Goal: Transaction & Acquisition: Purchase product/service

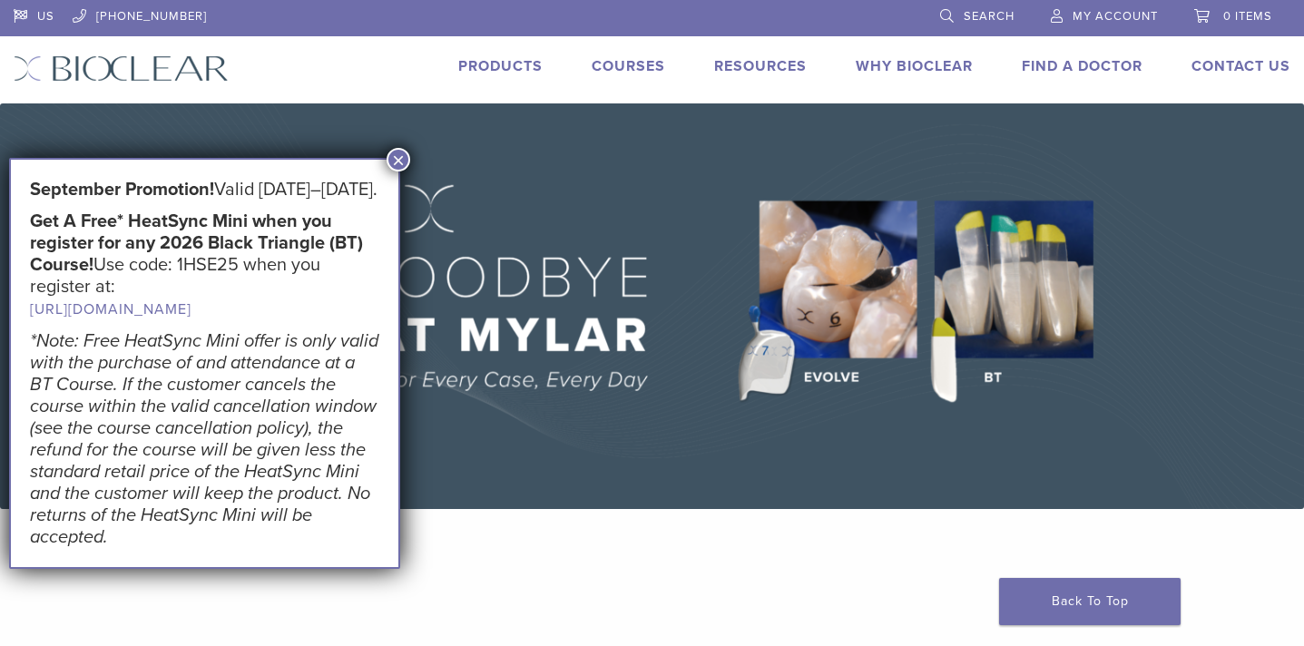
click at [403, 163] on button "×" at bounding box center [399, 160] width 24 height 24
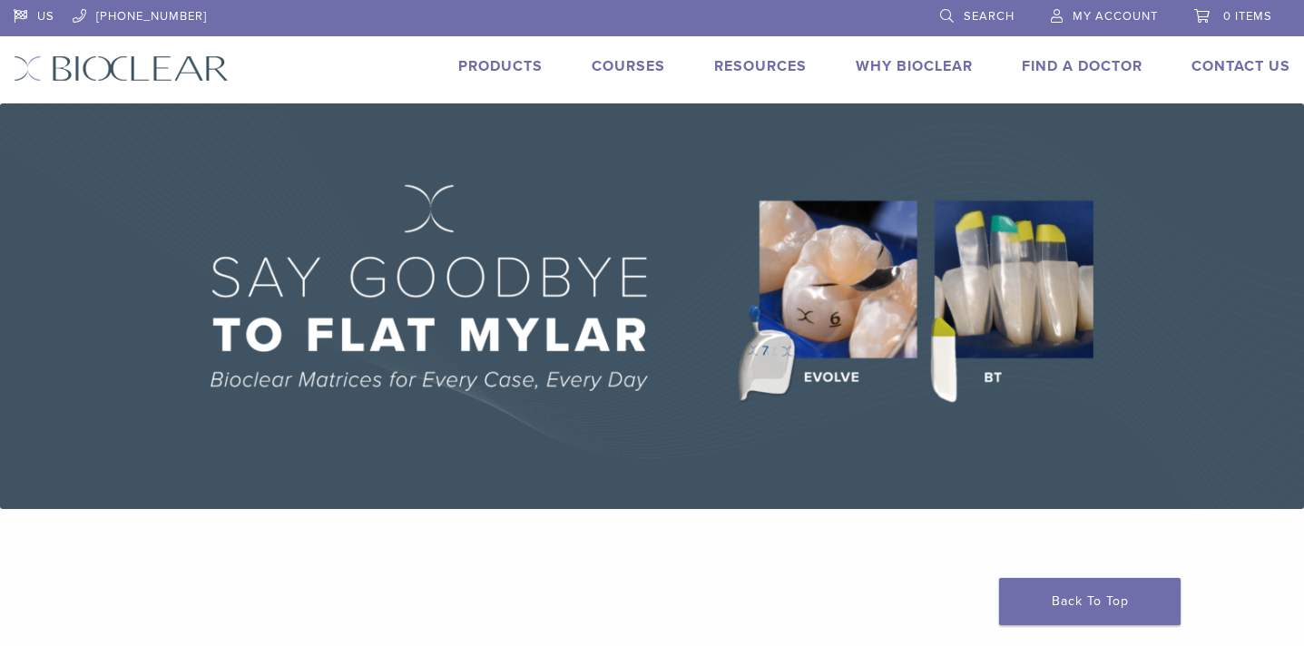
click at [506, 65] on link "Products" at bounding box center [500, 66] width 84 height 18
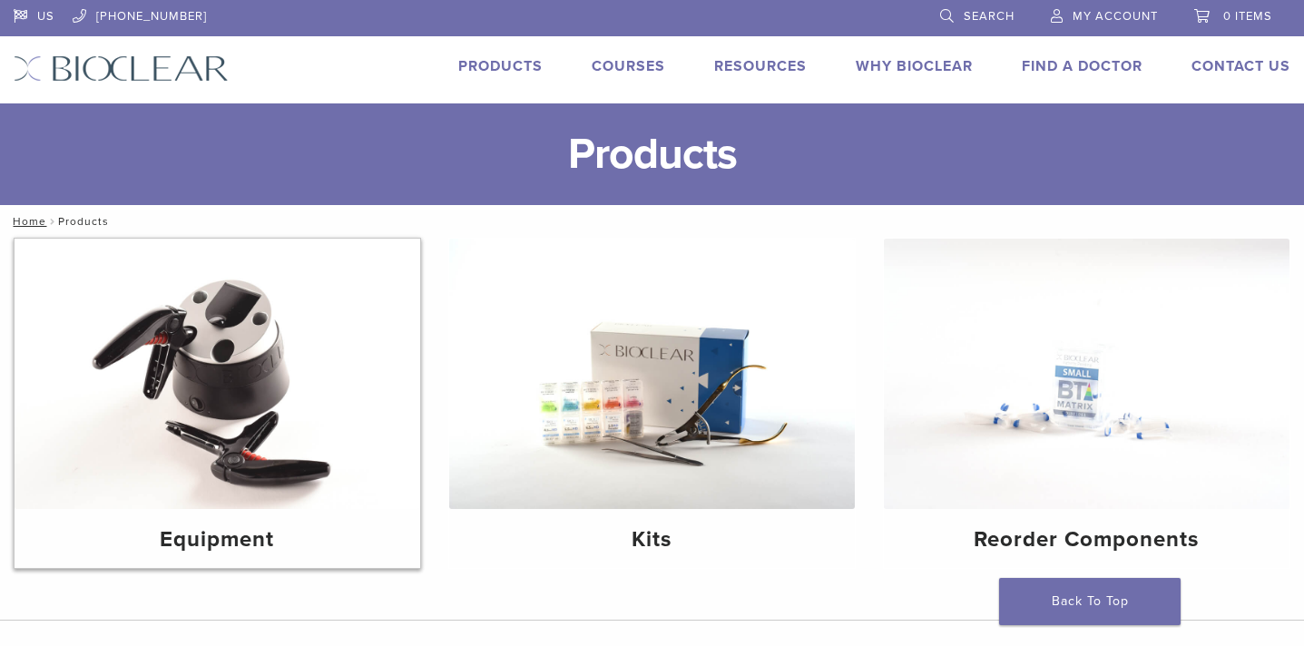
click at [215, 393] on img at bounding box center [218, 374] width 406 height 270
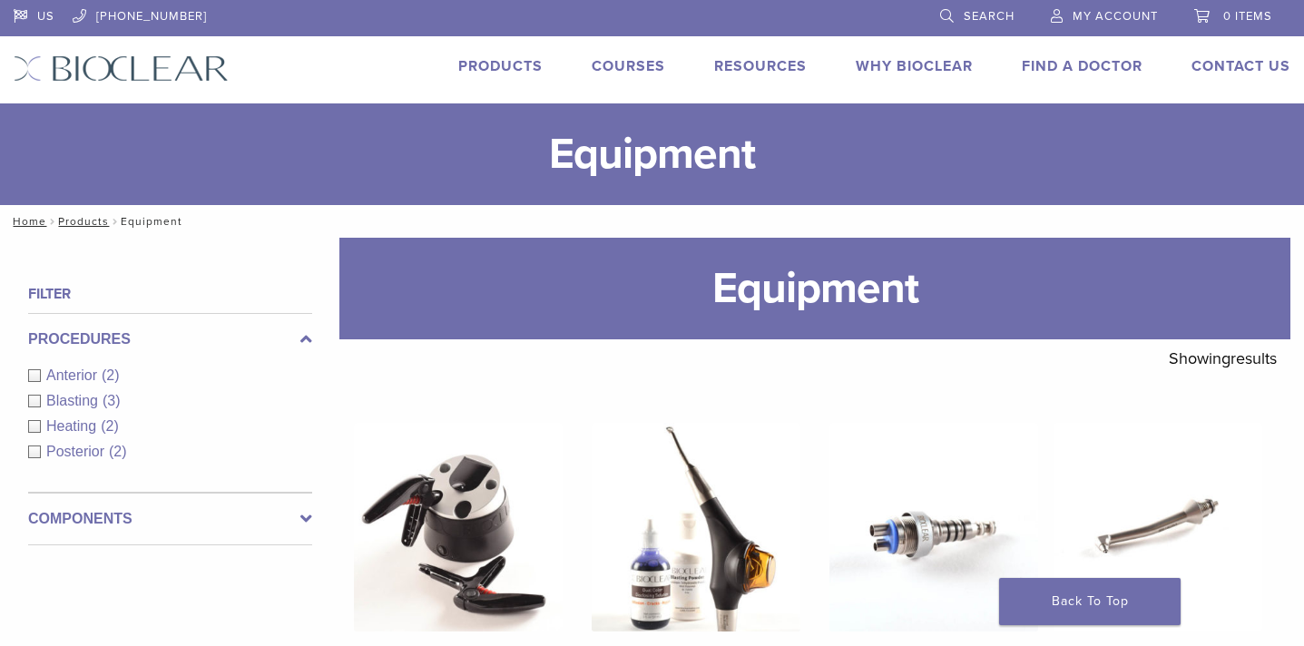
click at [492, 65] on link "Products" at bounding box center [500, 66] width 84 height 18
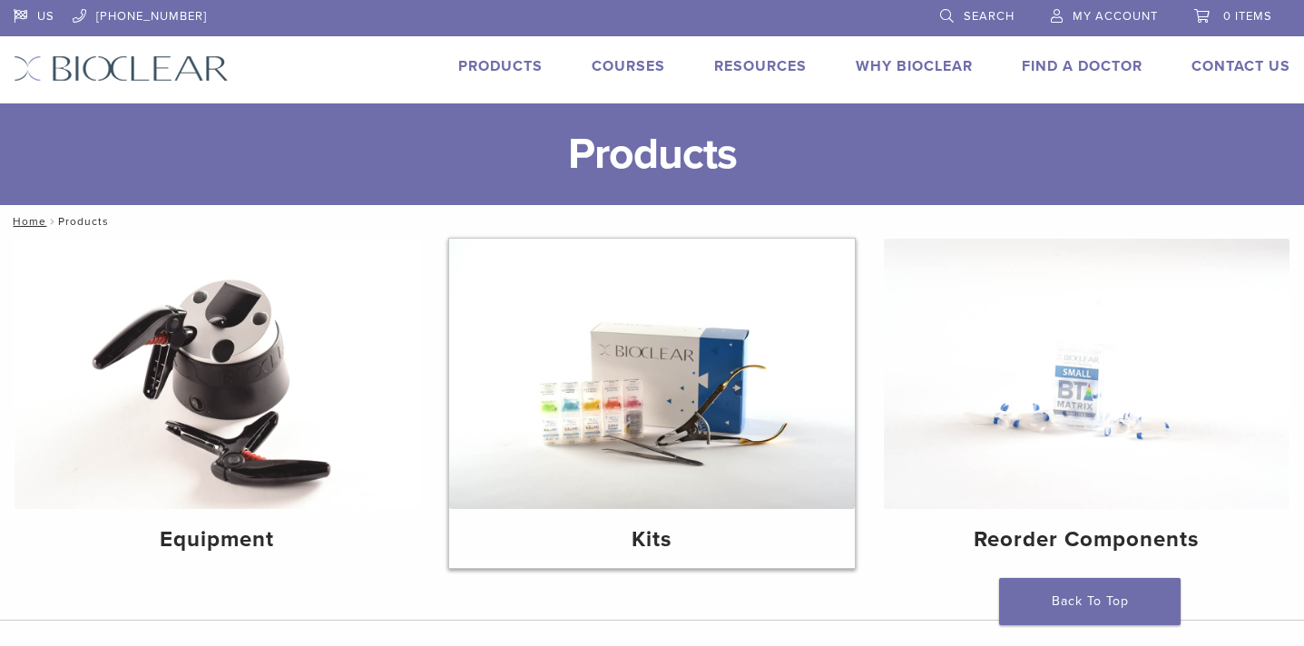
click at [691, 429] on img at bounding box center [652, 374] width 406 height 270
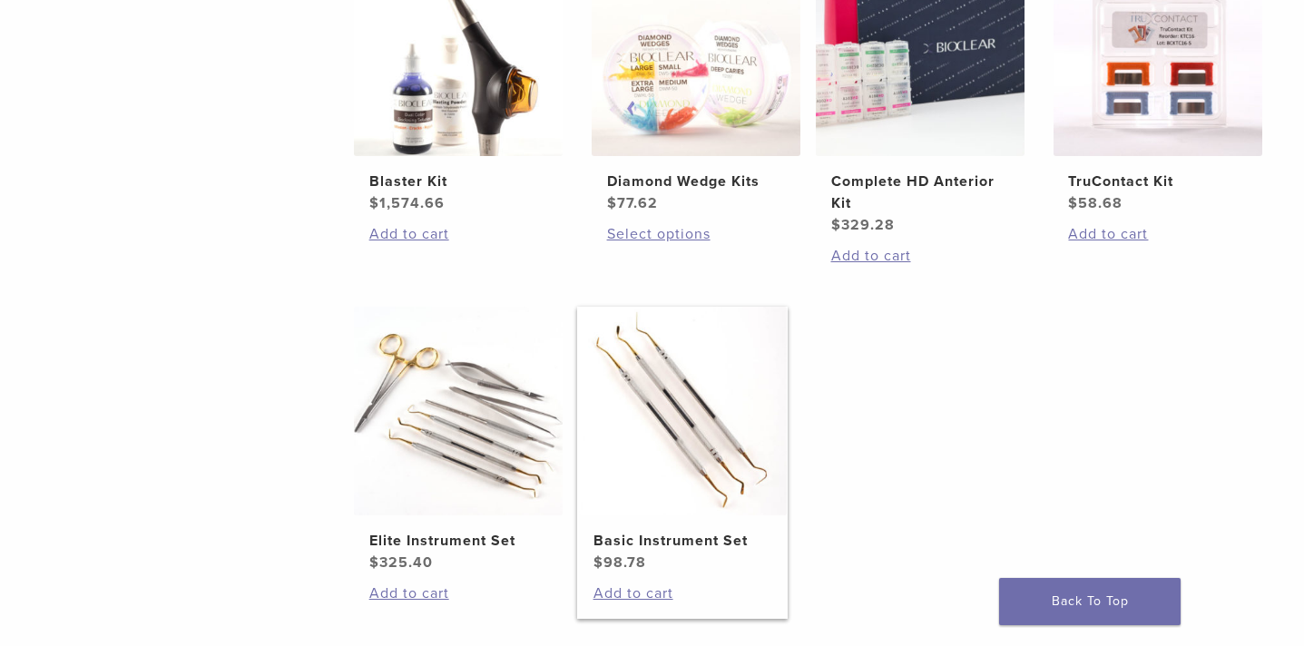
scroll to position [818, 0]
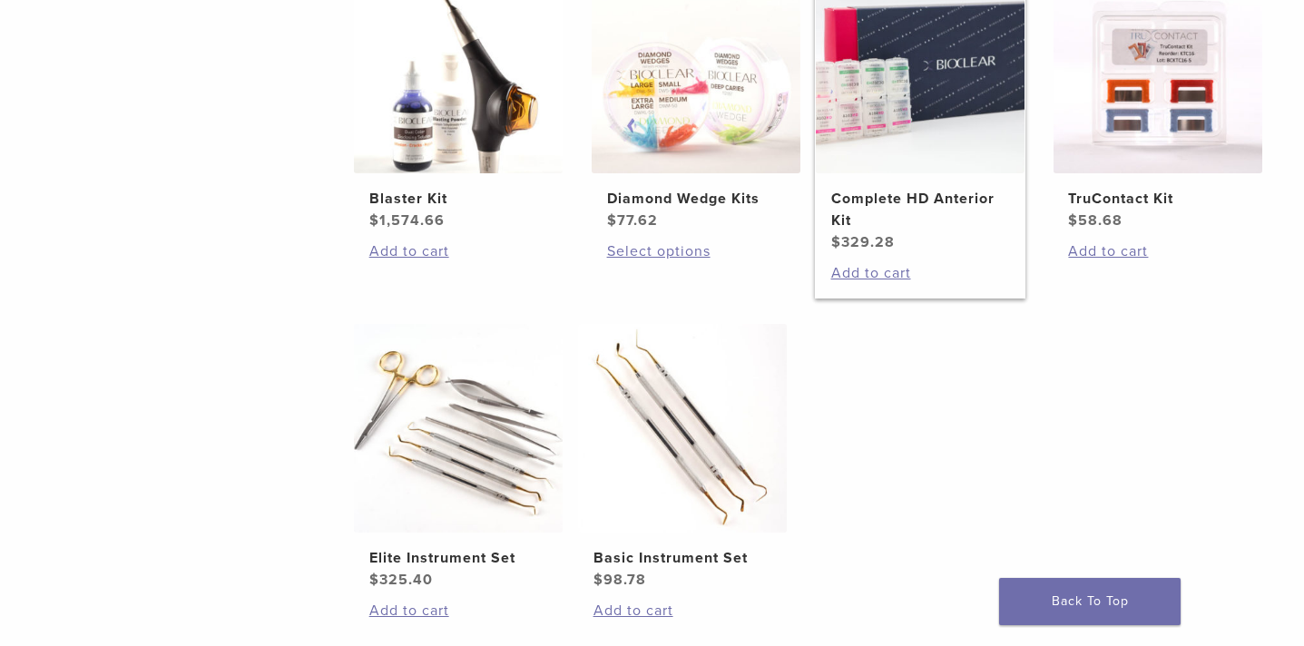
click at [884, 168] on img at bounding box center [920, 69] width 209 height 209
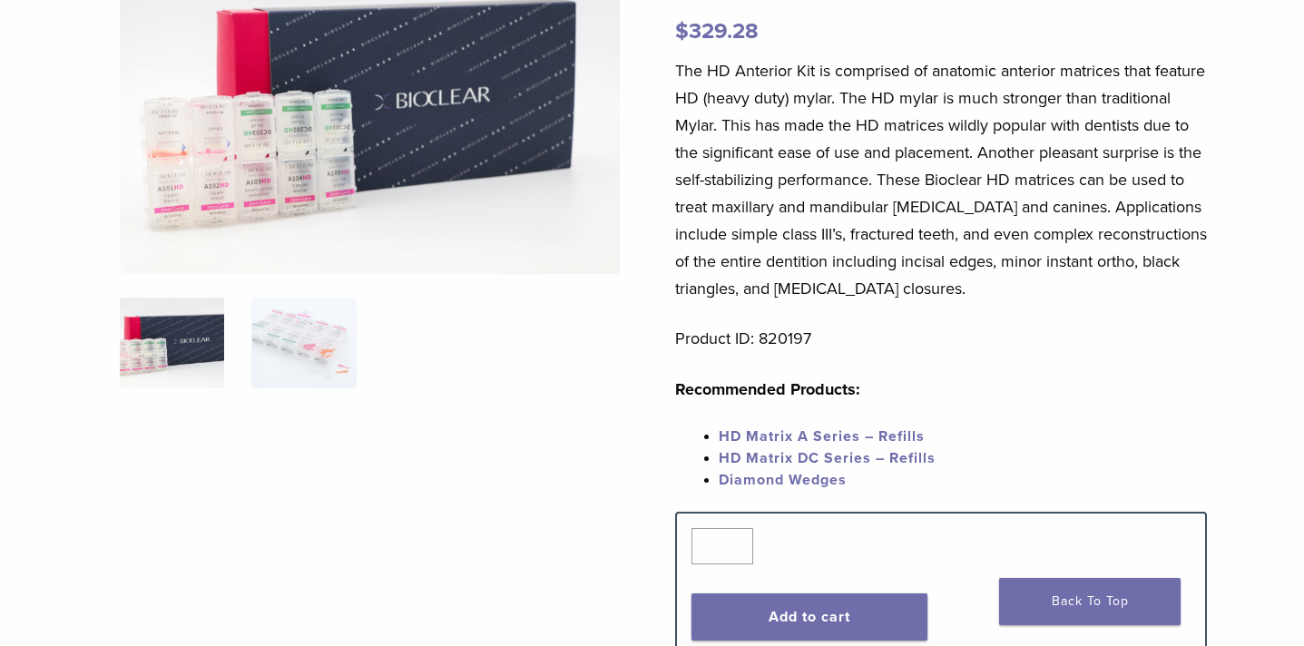
scroll to position [249, 0]
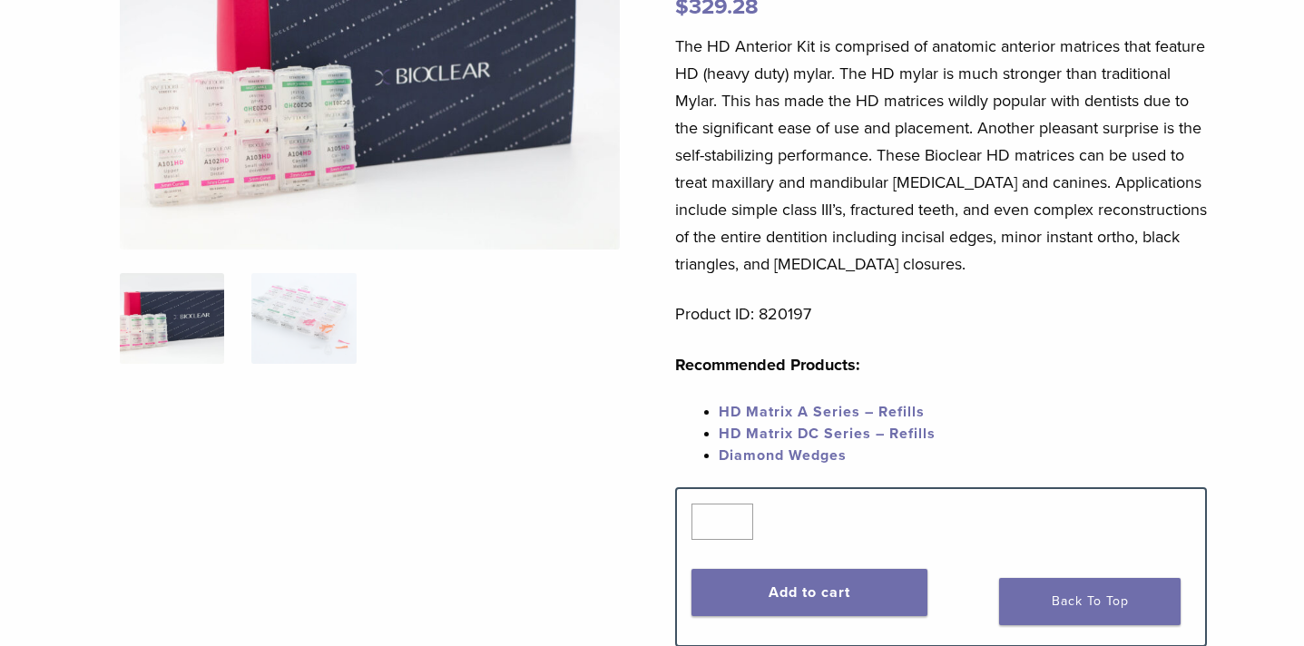
click at [161, 332] on img at bounding box center [172, 318] width 104 height 91
click at [302, 319] on img at bounding box center [303, 318] width 104 height 91
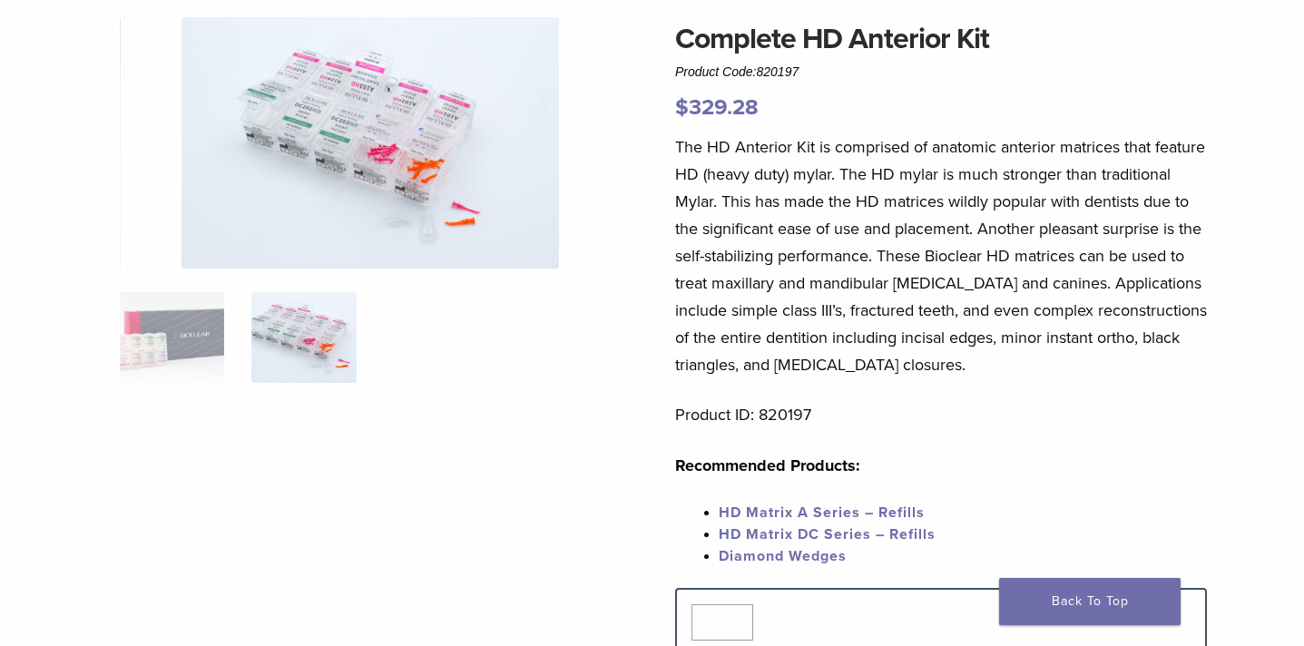
scroll to position [84, 0]
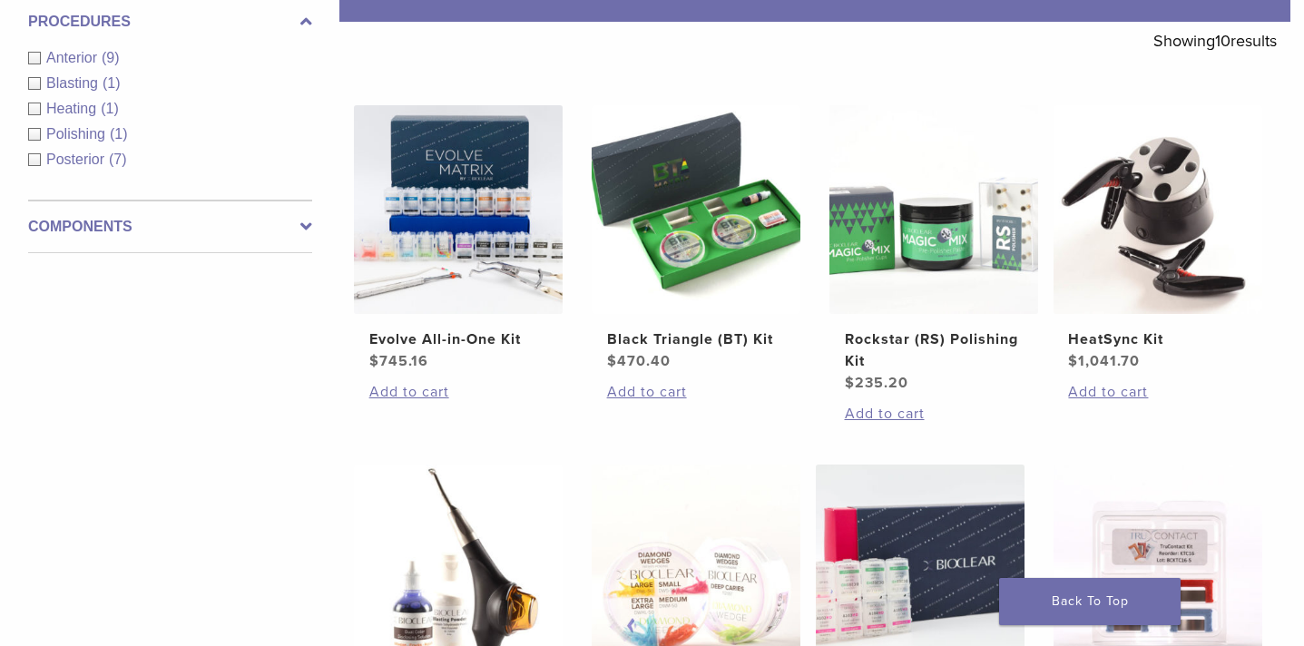
scroll to position [292, 0]
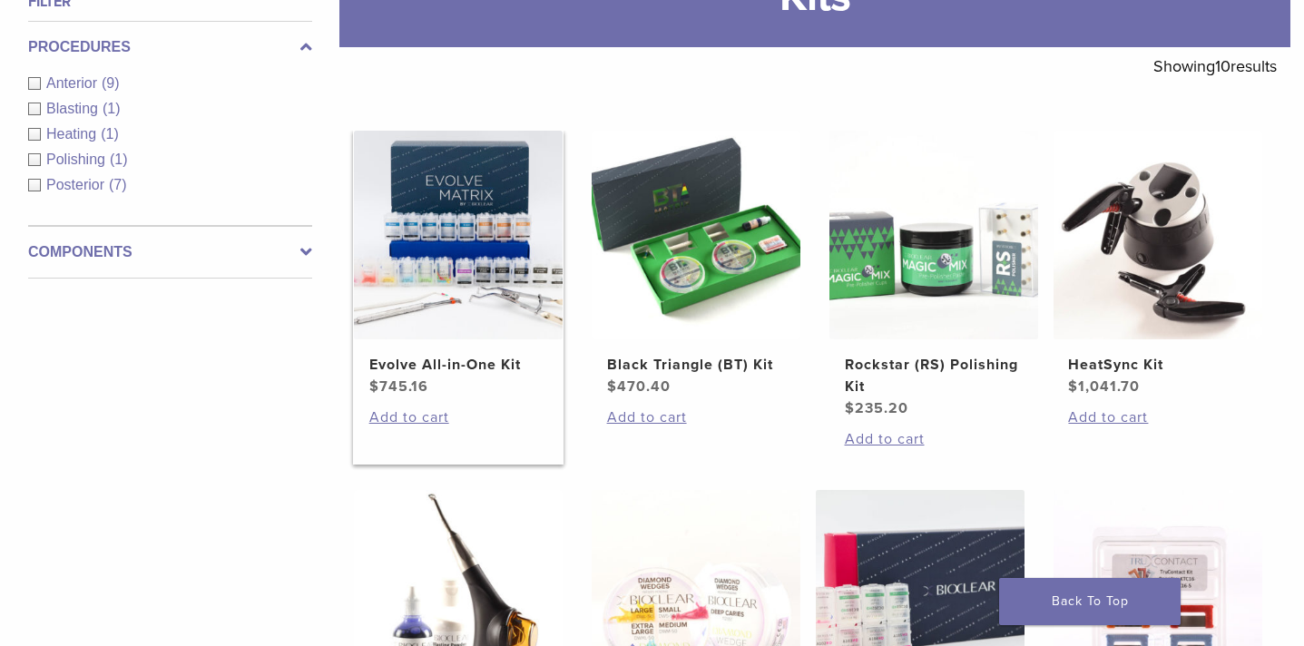
click at [460, 239] on img at bounding box center [458, 235] width 209 height 209
